Goal: Find specific page/section: Find specific page/section

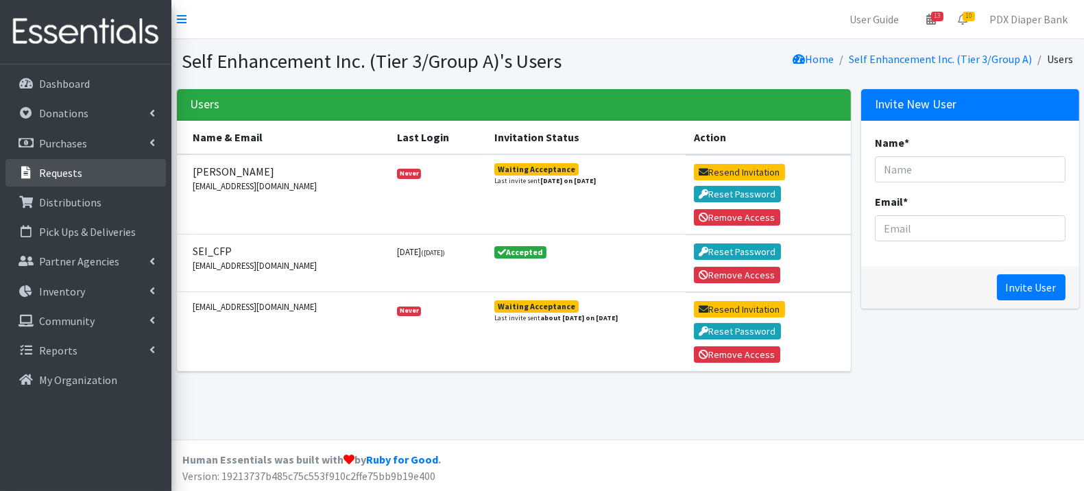
click at [88, 171] on link "Requests" at bounding box center [85, 172] width 160 height 27
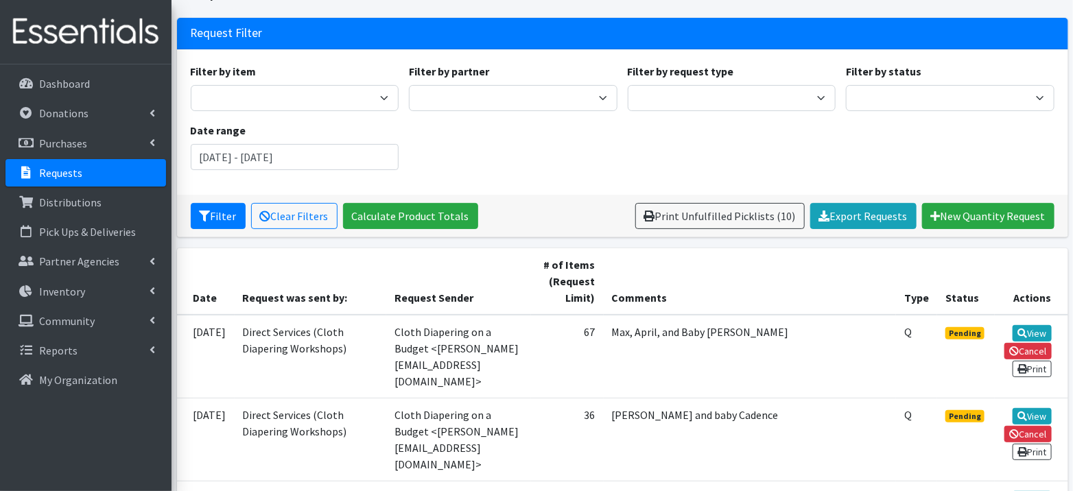
scroll to position [73, 0]
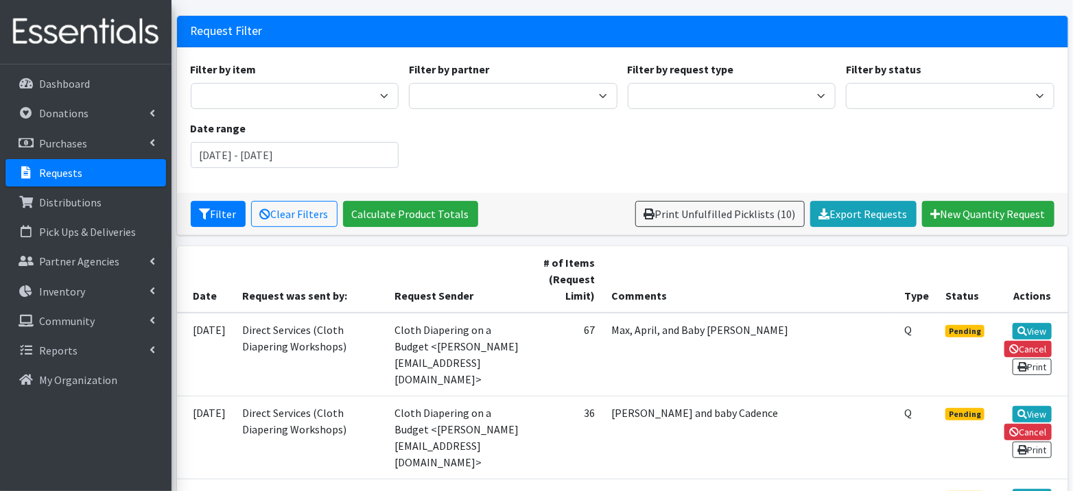
click at [64, 167] on p "Requests" at bounding box center [60, 173] width 43 height 14
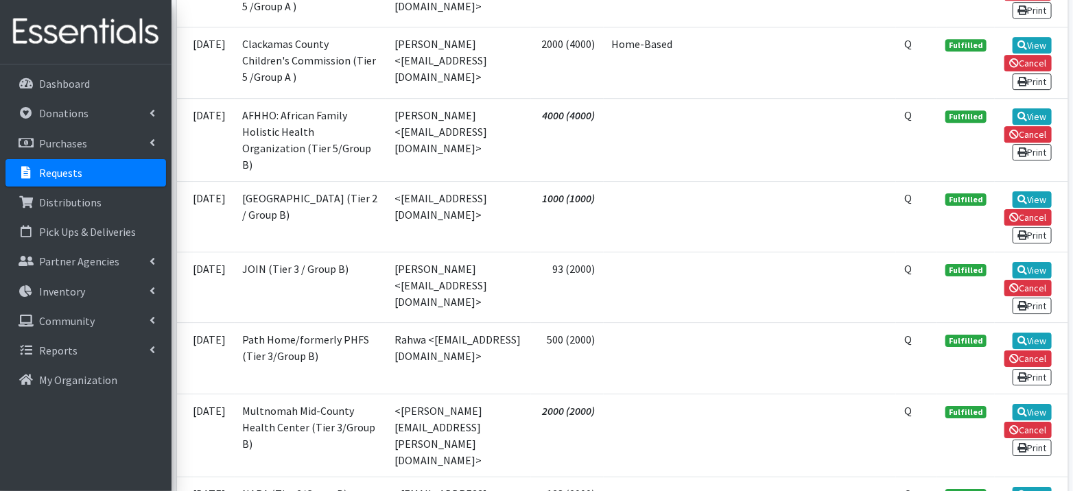
scroll to position [1936, 0]
